Goal: Feedback & Contribution: Leave review/rating

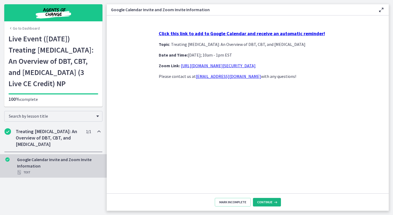
click at [273, 204] on icon at bounding box center [275, 202] width 5 height 4
click at [262, 203] on span "Continue" at bounding box center [265, 202] width 15 height 4
click at [13, 26] on link "Go to Dashboard" at bounding box center [24, 28] width 31 height 5
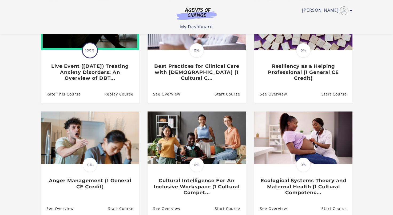
scroll to position [93, 0]
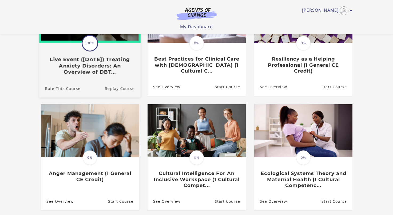
click at [121, 90] on link "Replay Course" at bounding box center [123, 89] width 36 height 18
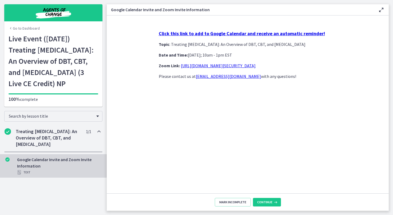
click at [48, 128] on h2 "Treating Anxiety Disorders: An Overview of DBT, CBT, and Exposure and Response …" at bounding box center [48, 137] width 65 height 19
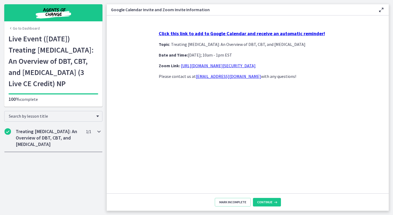
click at [48, 128] on h2 "Treating Anxiety Disorders: An Overview of DBT, CBT, and Exposure and Response …" at bounding box center [48, 137] width 65 height 19
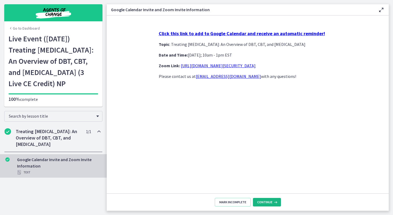
click at [258, 205] on button "Continue" at bounding box center [267, 202] width 28 height 9
click at [260, 201] on span "Continue" at bounding box center [265, 202] width 15 height 4
click at [273, 204] on icon at bounding box center [275, 202] width 5 height 4
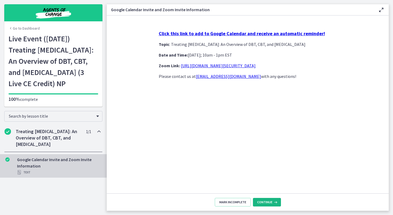
click at [273, 204] on icon at bounding box center [275, 202] width 5 height 4
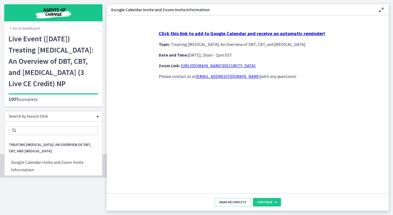
click at [85, 112] on div "Search by lesson title" at bounding box center [53, 116] width 98 height 11
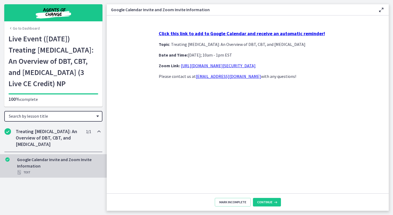
click at [86, 113] on div "Search by lesson title" at bounding box center [53, 116] width 98 height 11
click at [48, 136] on h2 "Treating Anxiety Disorders: An Overview of DBT, CBT, and Exposure and Response …" at bounding box center [48, 137] width 65 height 19
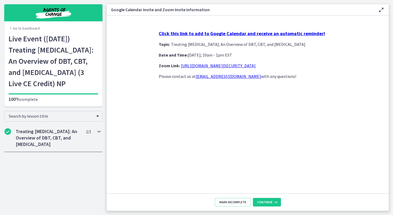
click at [48, 136] on h2 "Treating Anxiety Disorders: An Overview of DBT, CBT, and Exposure and Response …" at bounding box center [48, 137] width 65 height 19
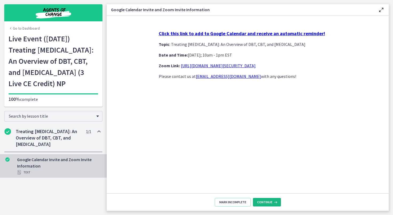
click at [273, 203] on icon at bounding box center [275, 202] width 5 height 4
click at [258, 203] on span "Continue" at bounding box center [265, 202] width 15 height 4
click at [18, 26] on link "Go to Dashboard" at bounding box center [24, 28] width 31 height 5
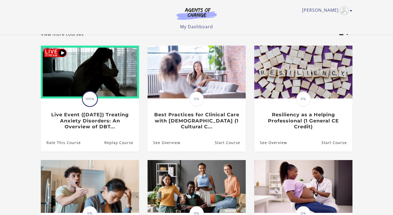
scroll to position [28, 0]
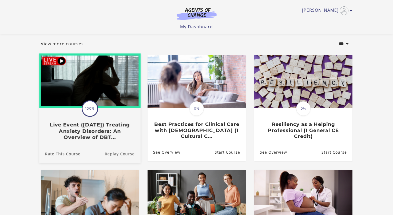
click at [63, 62] on img at bounding box center [90, 81] width 102 height 55
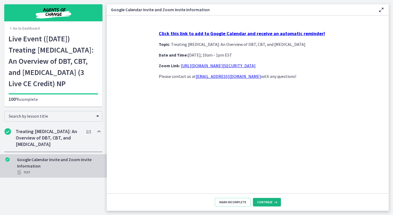
click at [254, 205] on button "Continue" at bounding box center [267, 202] width 28 height 9
click at [45, 62] on h1 "Live Event (8/22/25) Treating Anxiety Disorders: An Overview of DBT, CBT, and E…" at bounding box center [54, 61] width 90 height 56
click at [6, 158] on icon "Completed" at bounding box center [7, 160] width 4 height 4
click at [7, 158] on icon "Completed" at bounding box center [7, 160] width 4 height 4
click at [7, 128] on icon "Completed" at bounding box center [8, 131] width 6 height 6
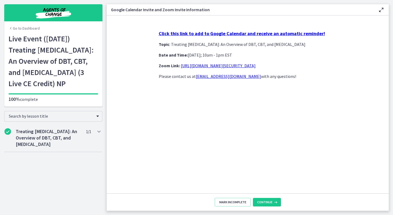
click at [12, 26] on link "Go to Dashboard" at bounding box center [24, 28] width 31 height 5
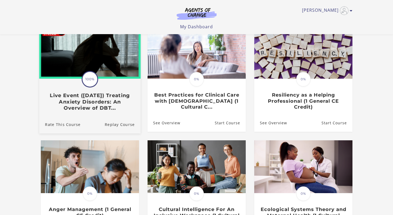
scroll to position [60, 0]
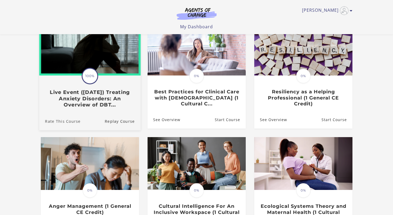
click at [75, 123] on link "Rate This Course" at bounding box center [59, 121] width 41 height 18
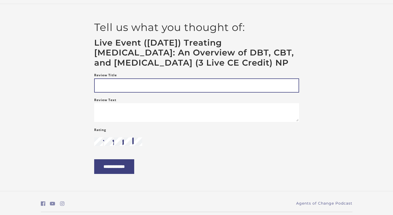
scroll to position [35, 0]
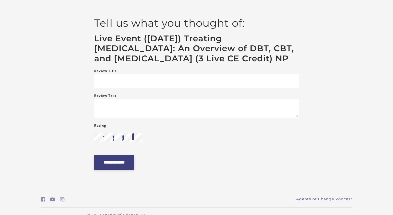
click at [125, 170] on input "**********" at bounding box center [114, 162] width 40 height 15
click at [133, 142] on icon "star" at bounding box center [133, 137] width 9 height 9
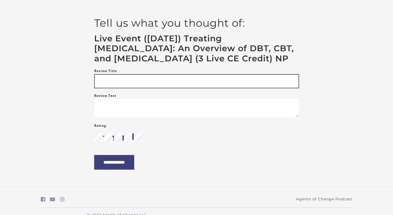
click at [105, 88] on input "Review Title" at bounding box center [196, 81] width 205 height 14
type input "*******"
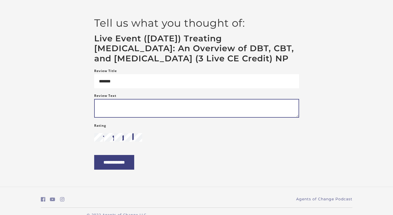
click at [107, 118] on textarea "Review Text" at bounding box center [196, 108] width 205 height 19
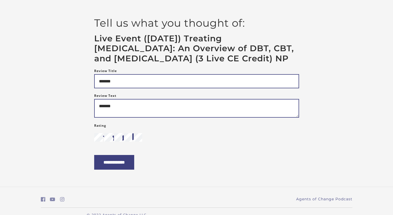
type textarea "*******"
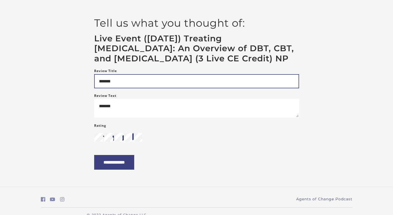
click at [104, 88] on input "*******" at bounding box center [196, 81] width 205 height 14
type input "*******"
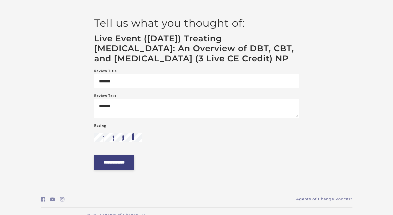
click at [129, 170] on input "**********" at bounding box center [114, 162] width 40 height 15
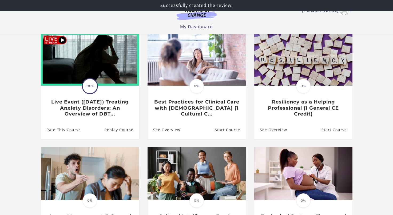
scroll to position [66, 0]
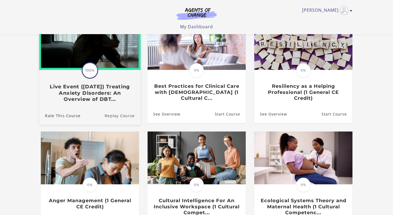
click at [126, 118] on link "Replay Course" at bounding box center [123, 116] width 36 height 18
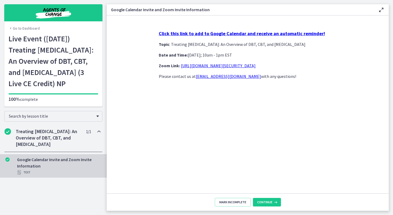
click at [188, 65] on link "[URL][DOMAIN_NAME][SECURITY_DATA]" at bounding box center [218, 65] width 75 height 5
